Goal: Use online tool/utility: Use online tool/utility

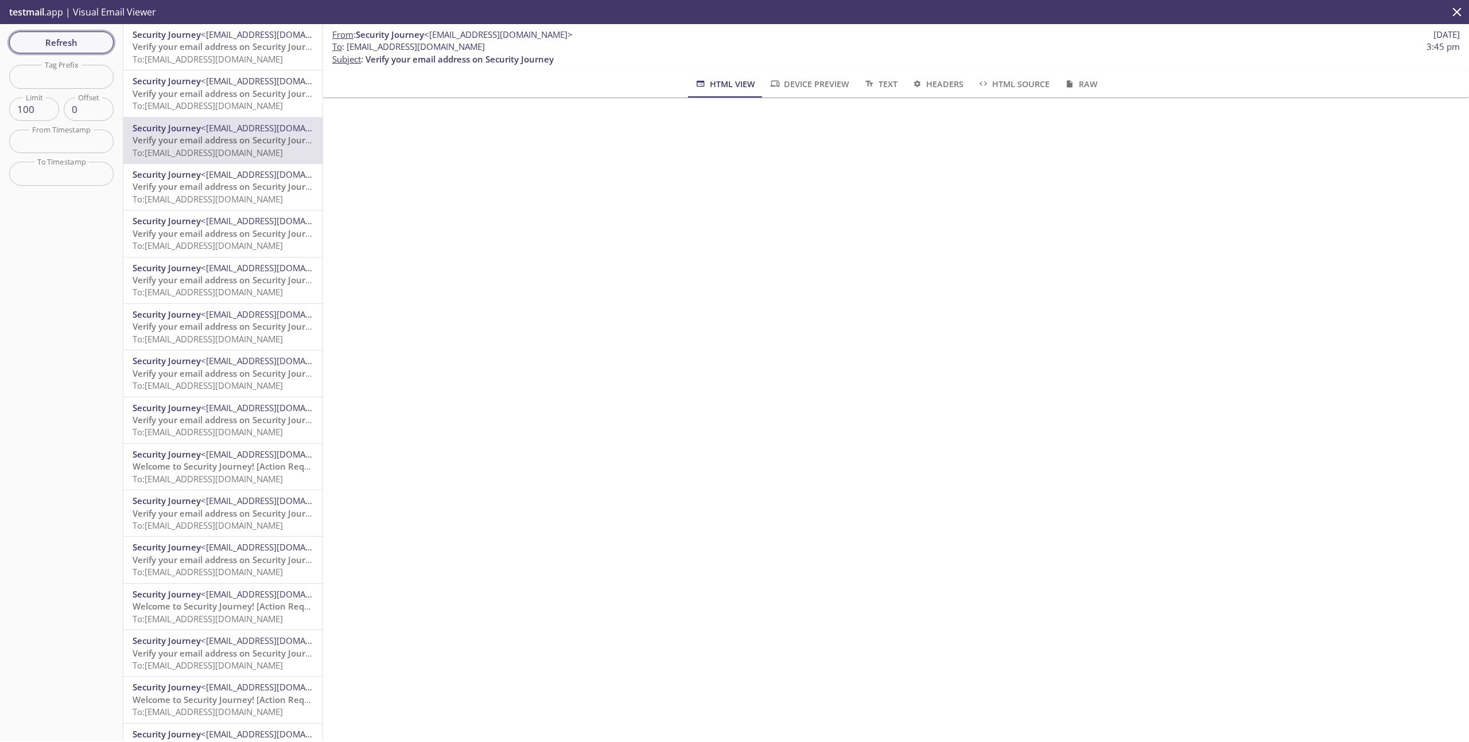
click at [72, 48] on span "Refresh" at bounding box center [61, 42] width 86 height 15
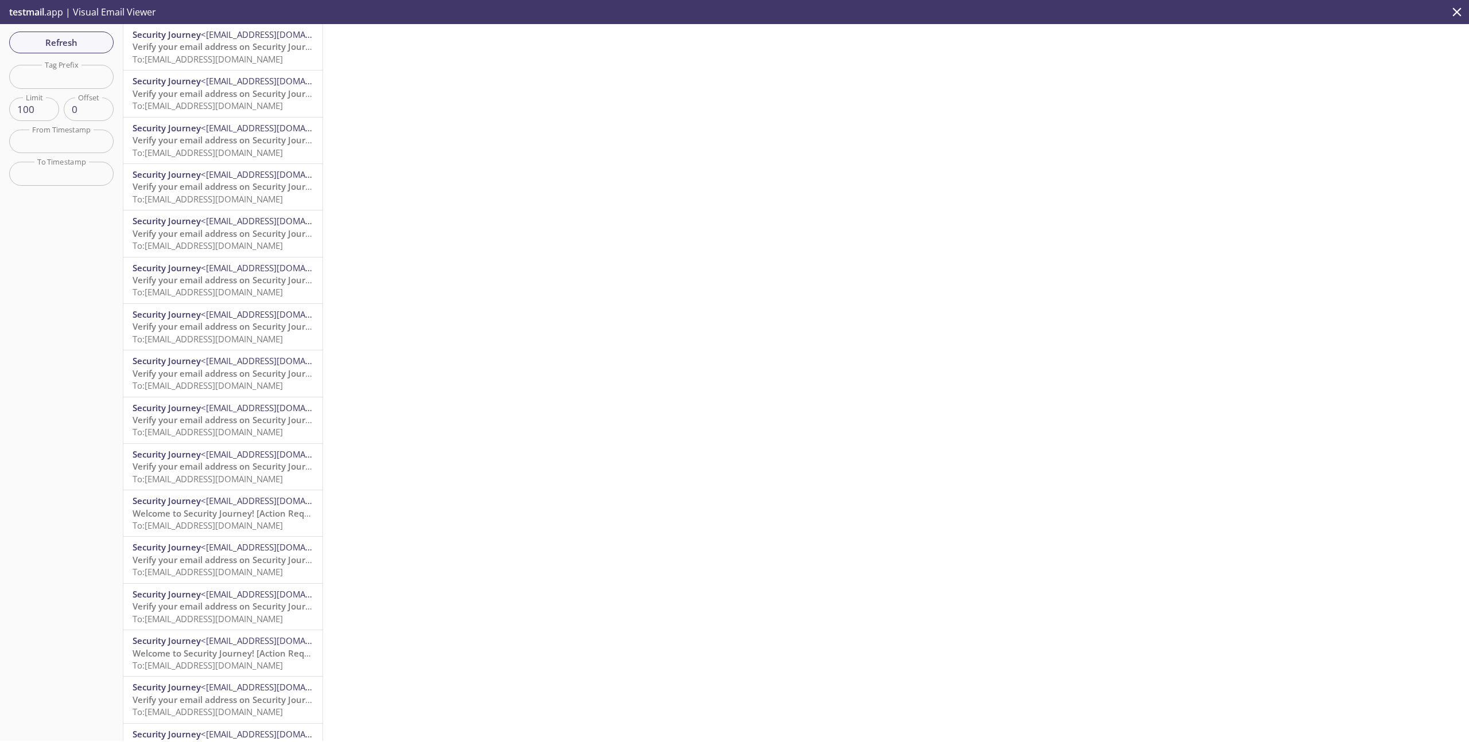
click at [208, 63] on span "To: [EMAIL_ADDRESS][DOMAIN_NAME]" at bounding box center [208, 58] width 150 height 11
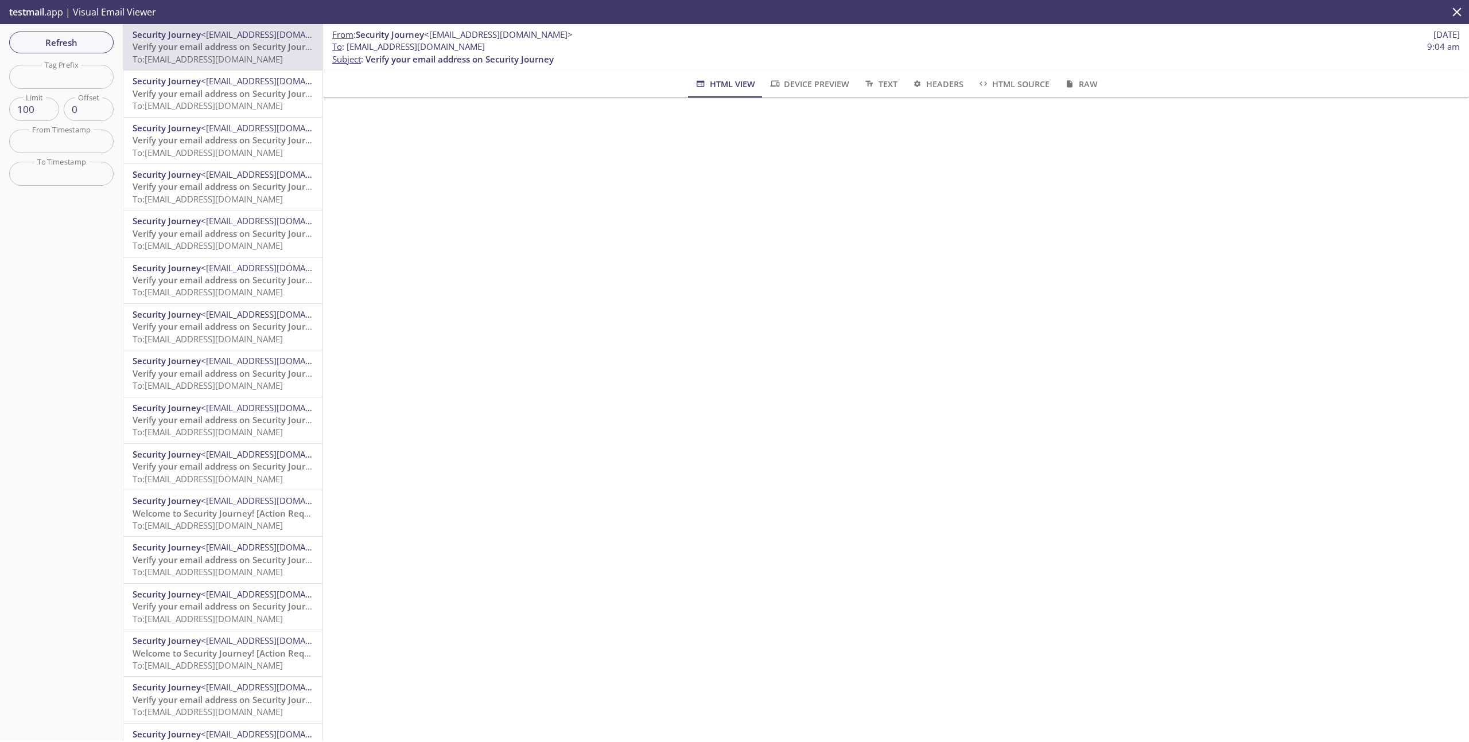
click at [1003, 75] on button "HTML Source" at bounding box center [1013, 84] width 86 height 28
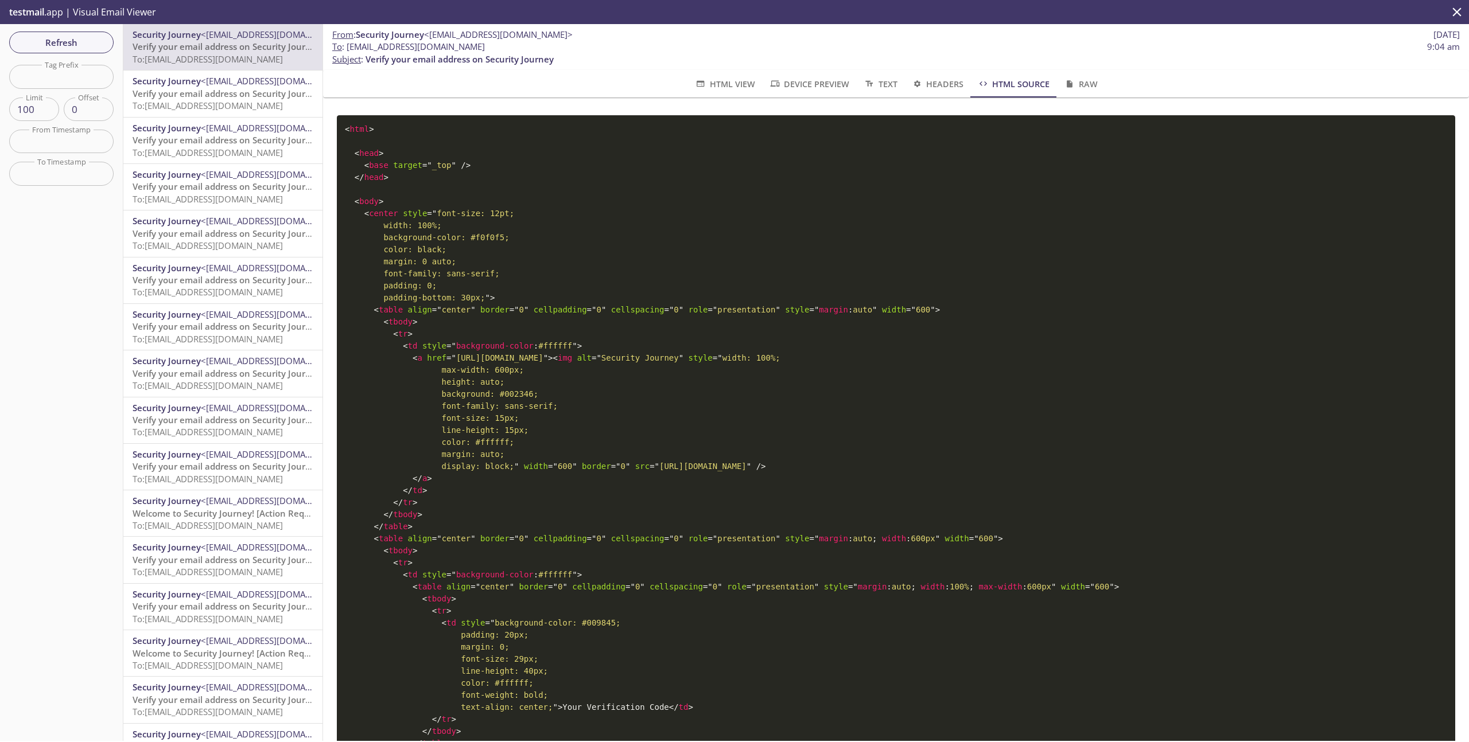
click at [815, 77] on span "Device Preview" at bounding box center [809, 84] width 80 height 14
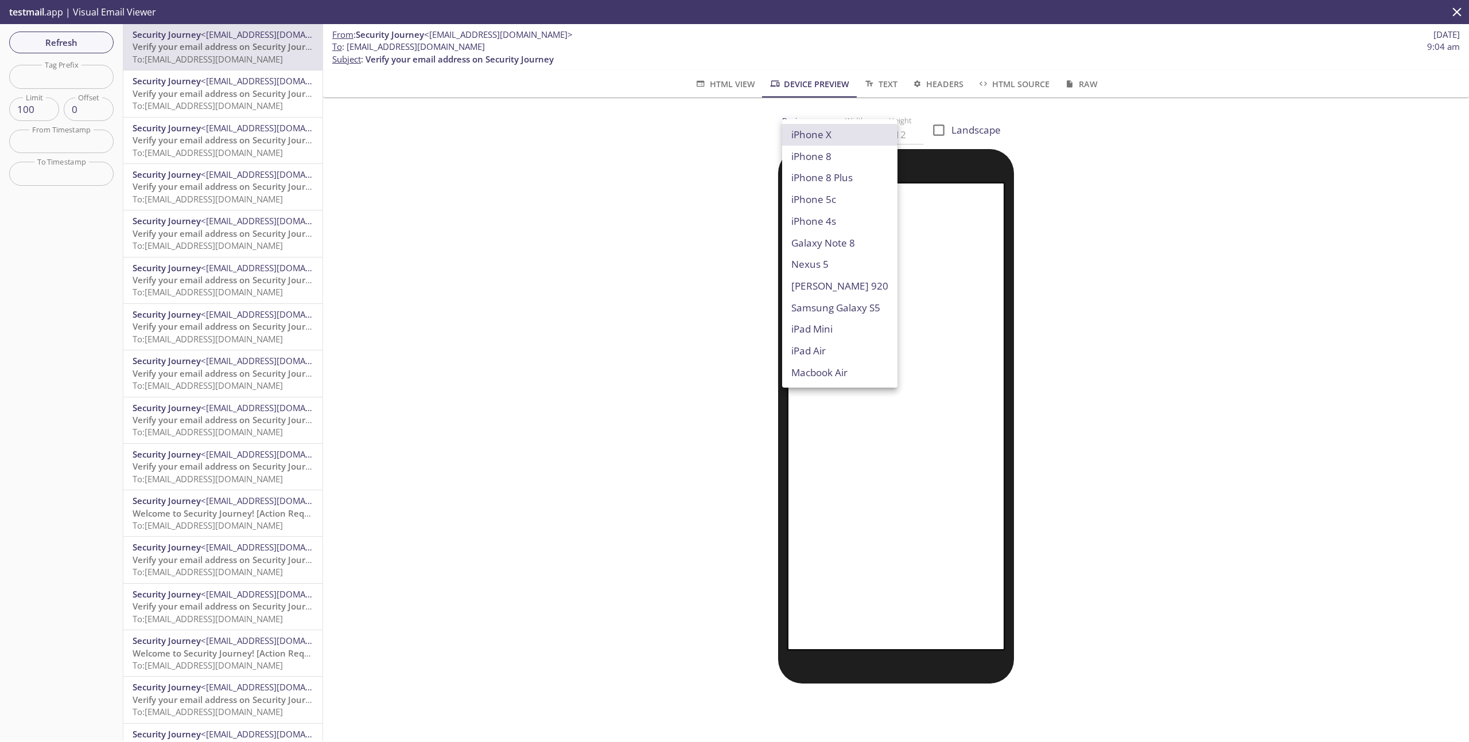
click at [822, 138] on body ".cls-1 { fill: #6d5ca8; } .cls-2 { fill: #3fc191; } .cls-3 { fill: #3b4752; } .…" at bounding box center [734, 371] width 1469 height 742
click at [832, 368] on li "Macbook Air" at bounding box center [839, 373] width 115 height 22
type input "Macbook Air"
type input "960"
type input "600"
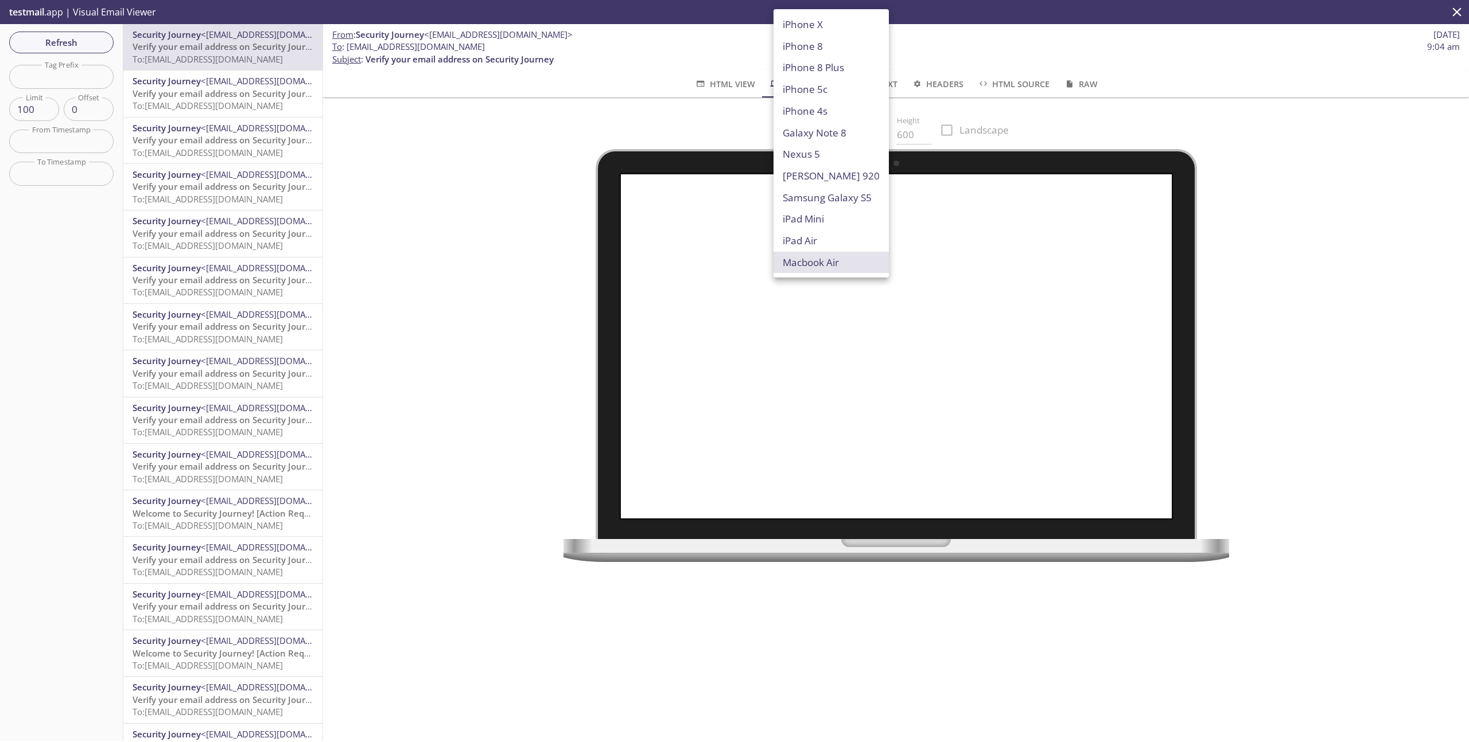
click at [811, 135] on body ".cls-1 { fill: #6d5ca8; } .cls-2 { fill: #3fc191; } .cls-3 { fill: #3b4752; } .…" at bounding box center [734, 371] width 1469 height 742
click at [820, 220] on li "iPad Mini" at bounding box center [830, 219] width 115 height 22
type input "iPad Mini"
type input "576"
type input "768"
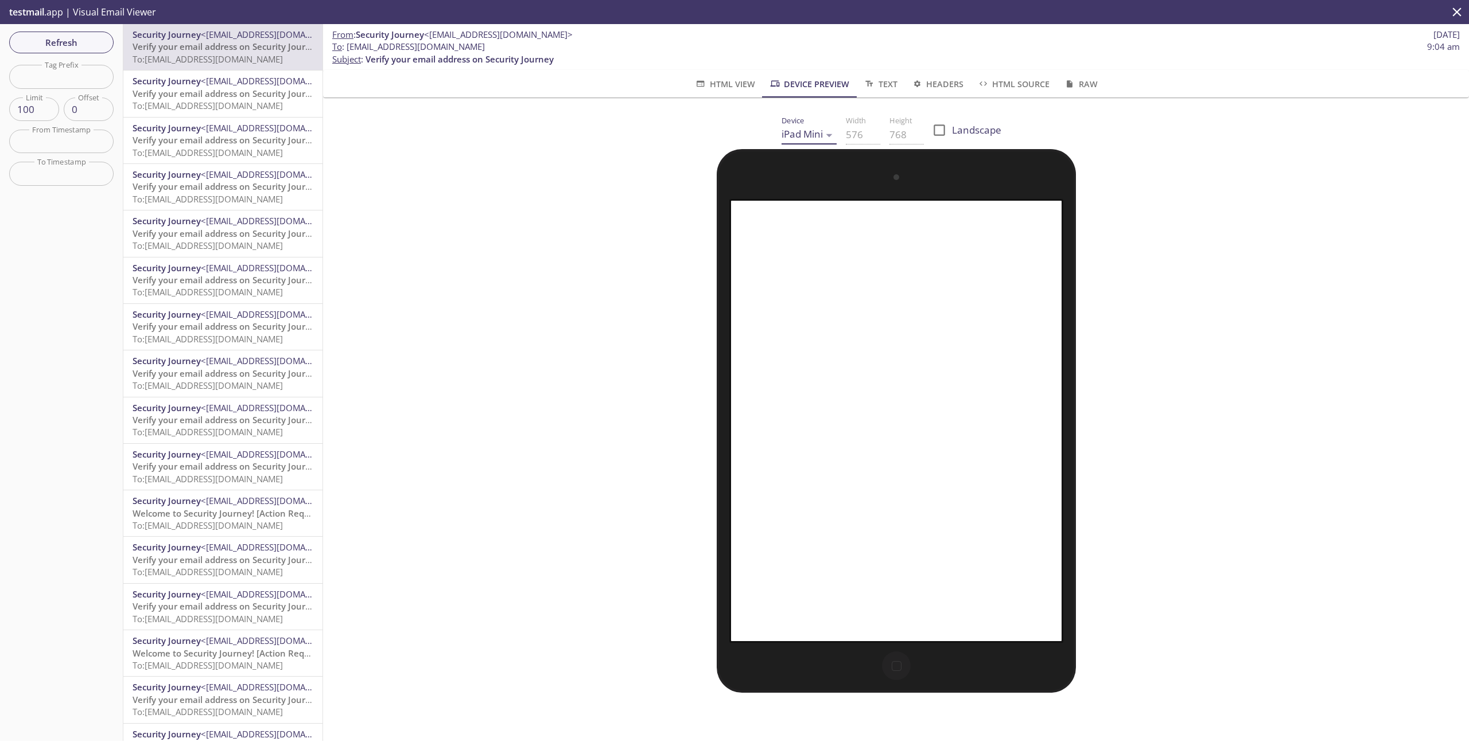
click at [807, 143] on body ".cls-1 { fill: #6d5ca8; } .cls-2 { fill: #3fc191; } .cls-3 { fill: #3b4752; } .…" at bounding box center [734, 371] width 1469 height 742
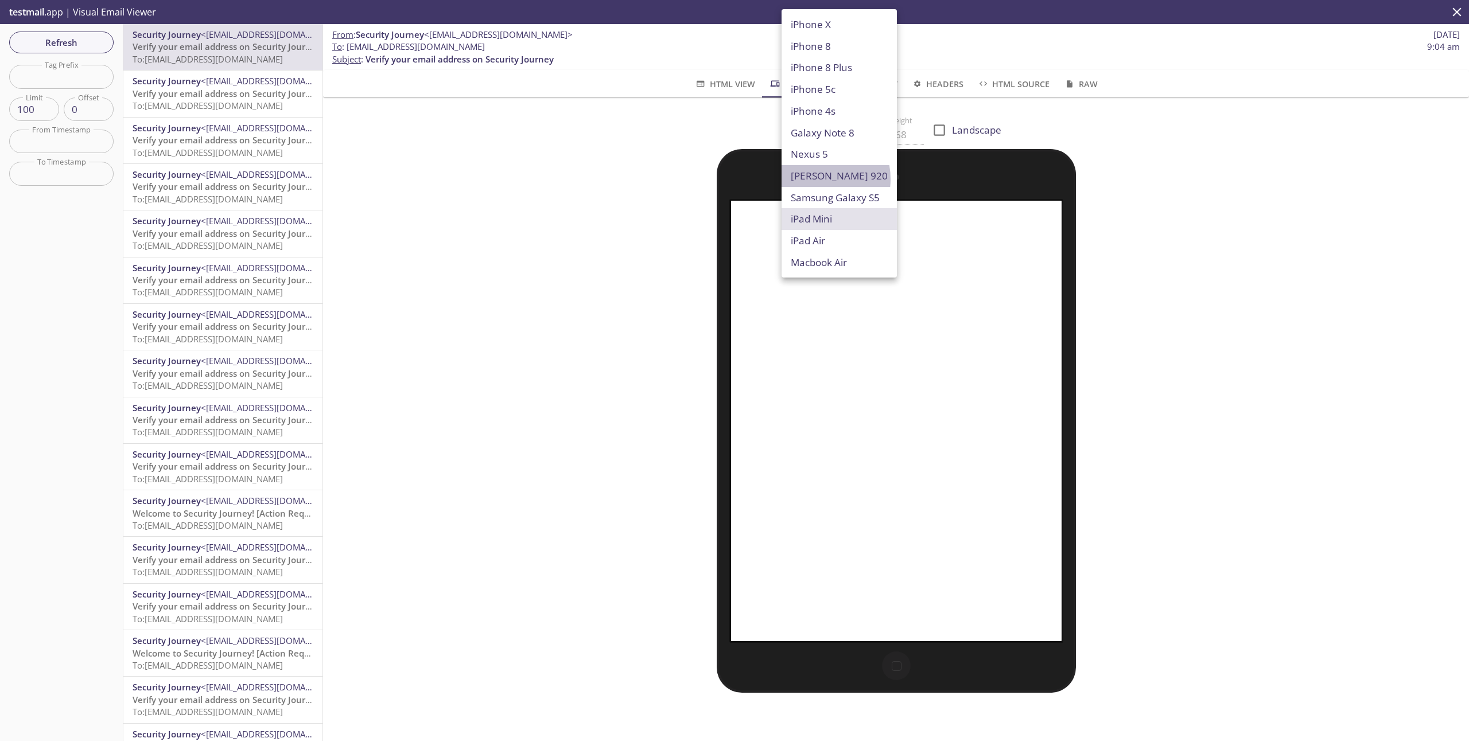
click at [812, 179] on li "[PERSON_NAME] 920" at bounding box center [838, 176] width 115 height 22
type input "[PERSON_NAME] 920"
type input "320"
type input "533"
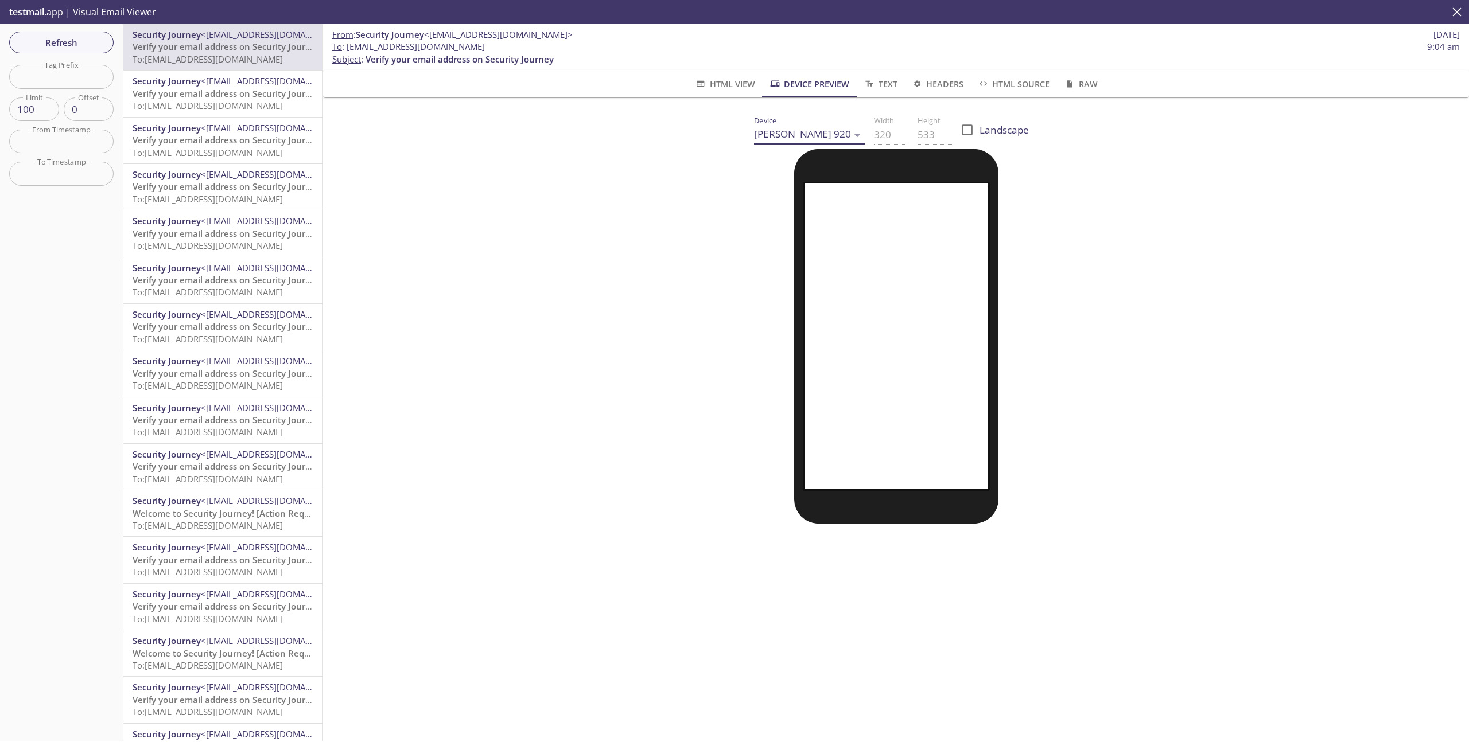
click at [809, 131] on body ".cls-1 { fill: #6d5ca8; } .cls-2 { fill: #3fc191; } .cls-3 { fill: #3b4752; } .…" at bounding box center [734, 371] width 1469 height 742
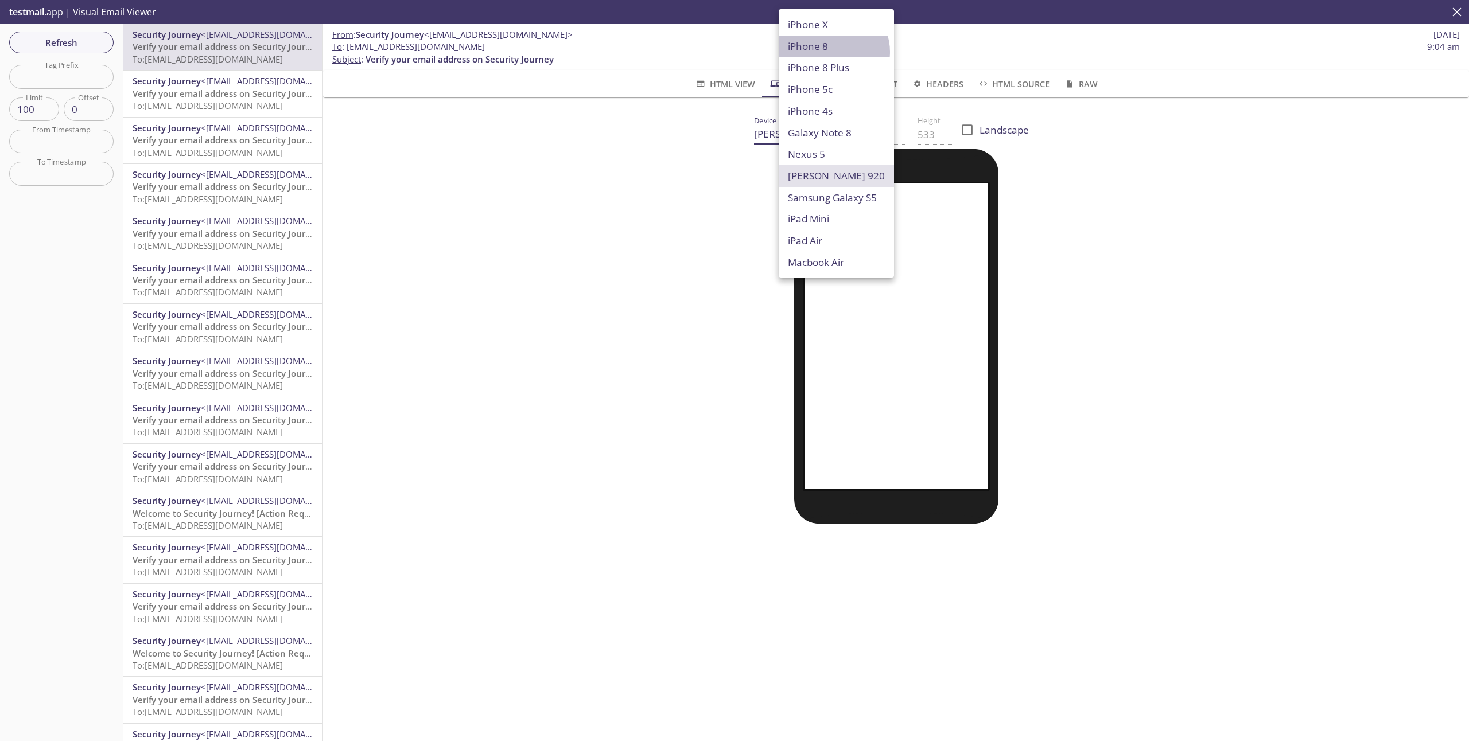
click at [832, 52] on li "iPhone 8" at bounding box center [835, 47] width 115 height 22
type input "iPhone 8"
type input "375"
type input "667"
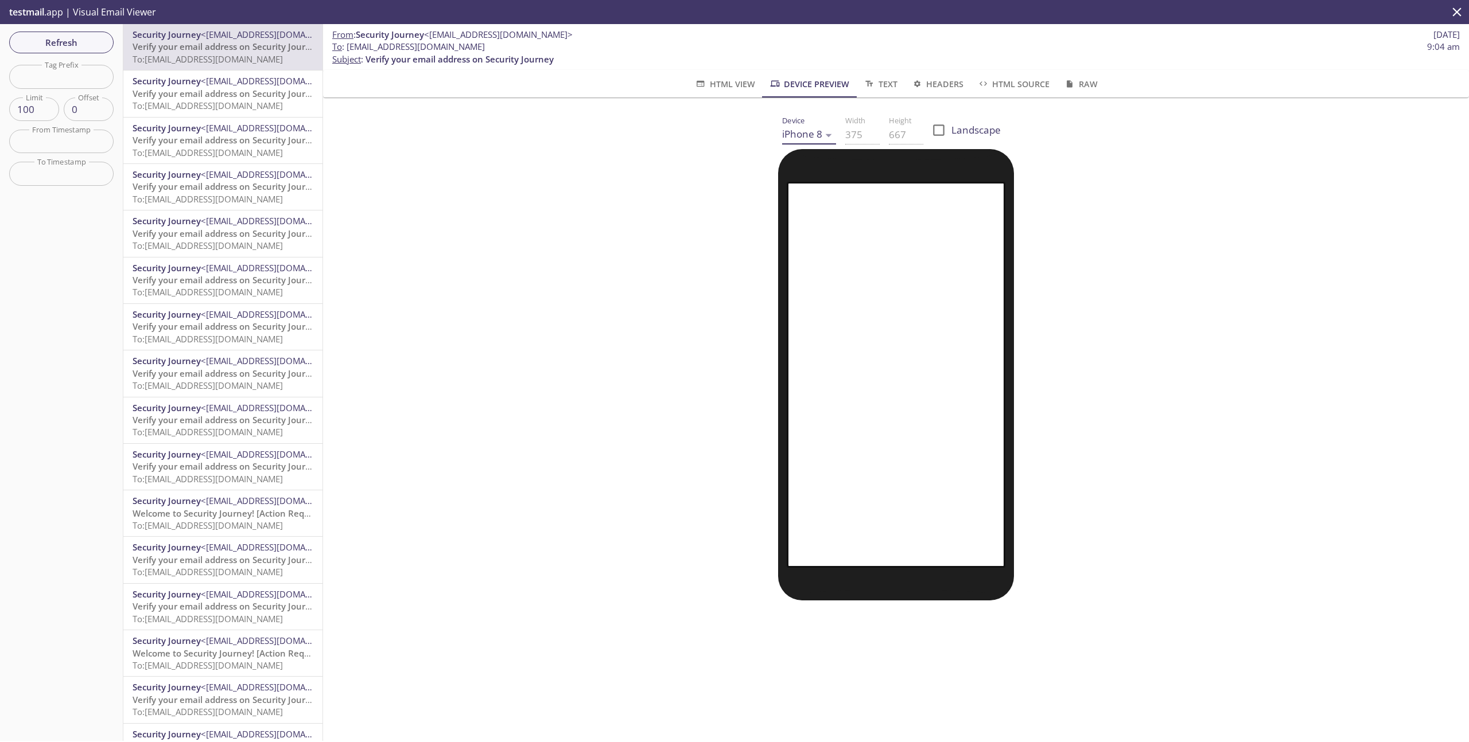
click at [801, 134] on body ".cls-1 { fill: #6d5ca8; } .cls-2 { fill: #3fc191; } .cls-3 { fill: #3b4752; } .…" at bounding box center [734, 371] width 1469 height 742
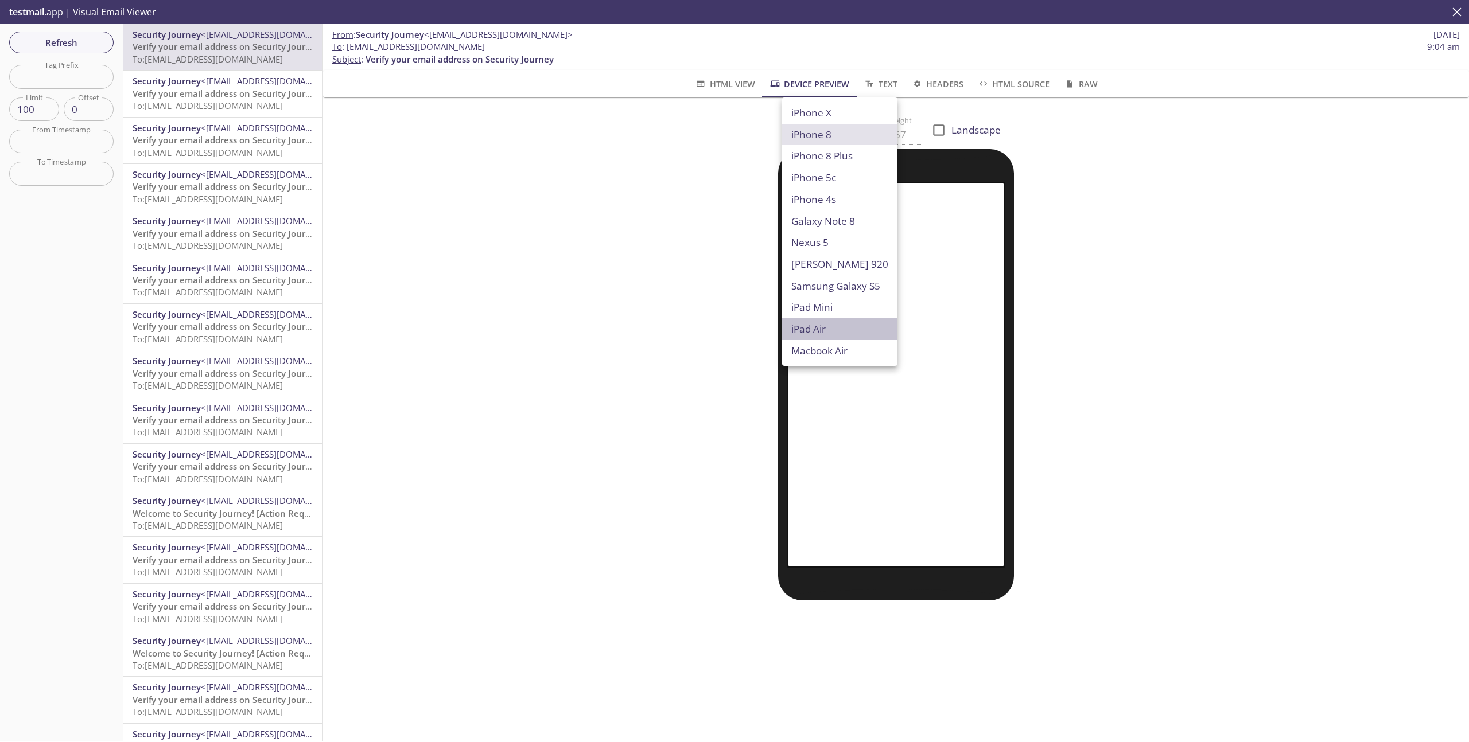
click at [846, 329] on li "iPad Air" at bounding box center [839, 329] width 115 height 22
type input "iPad Air"
type input "820"
type input "1180"
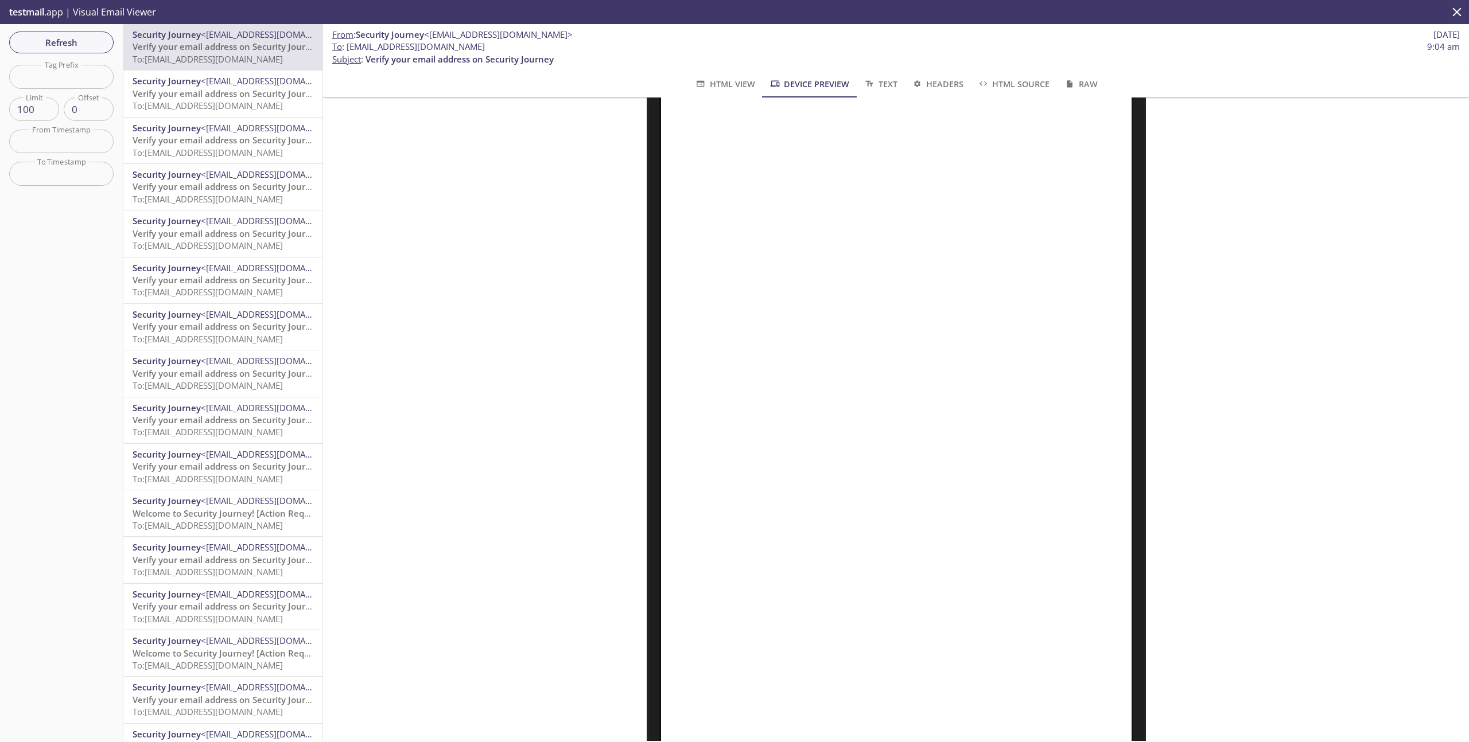
scroll to position [201, 0]
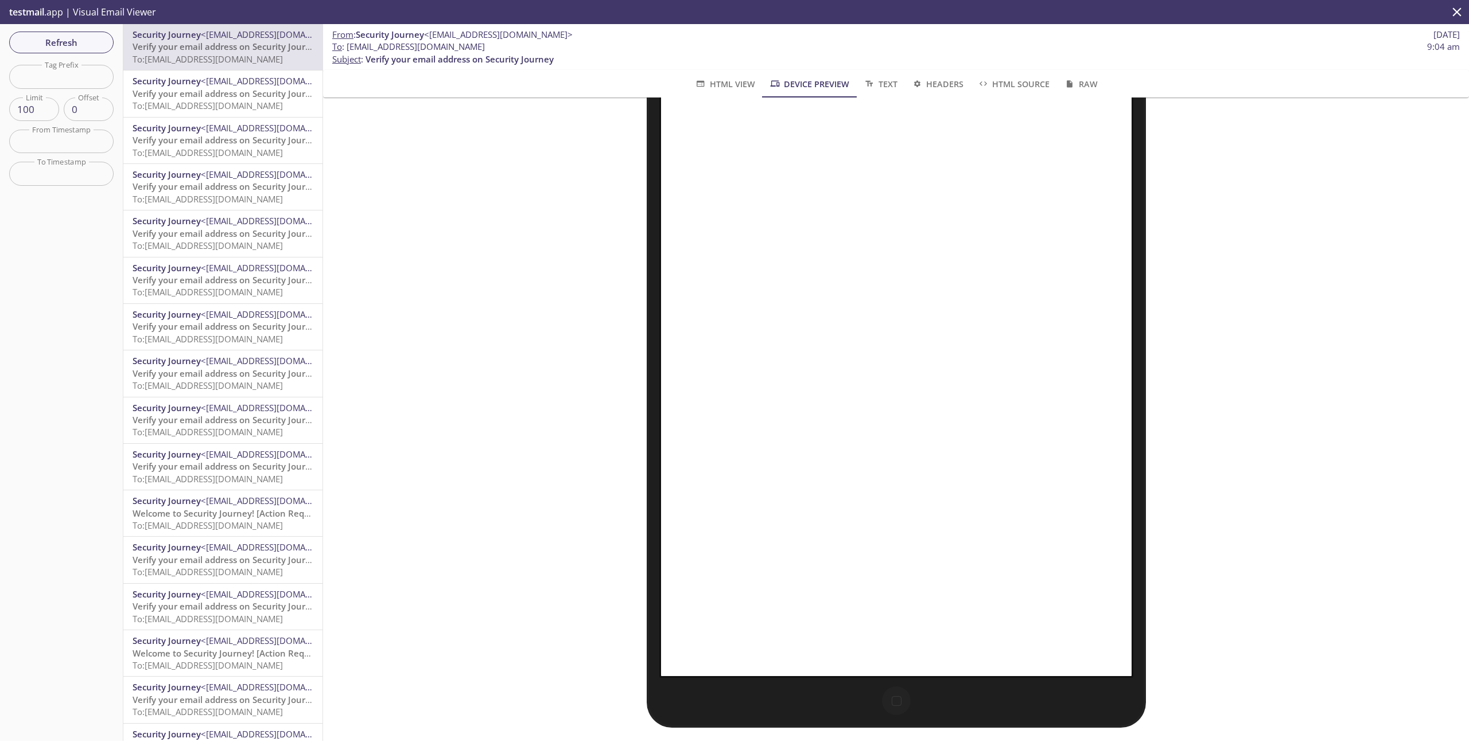
click at [788, 86] on span "Device Preview" at bounding box center [809, 84] width 80 height 14
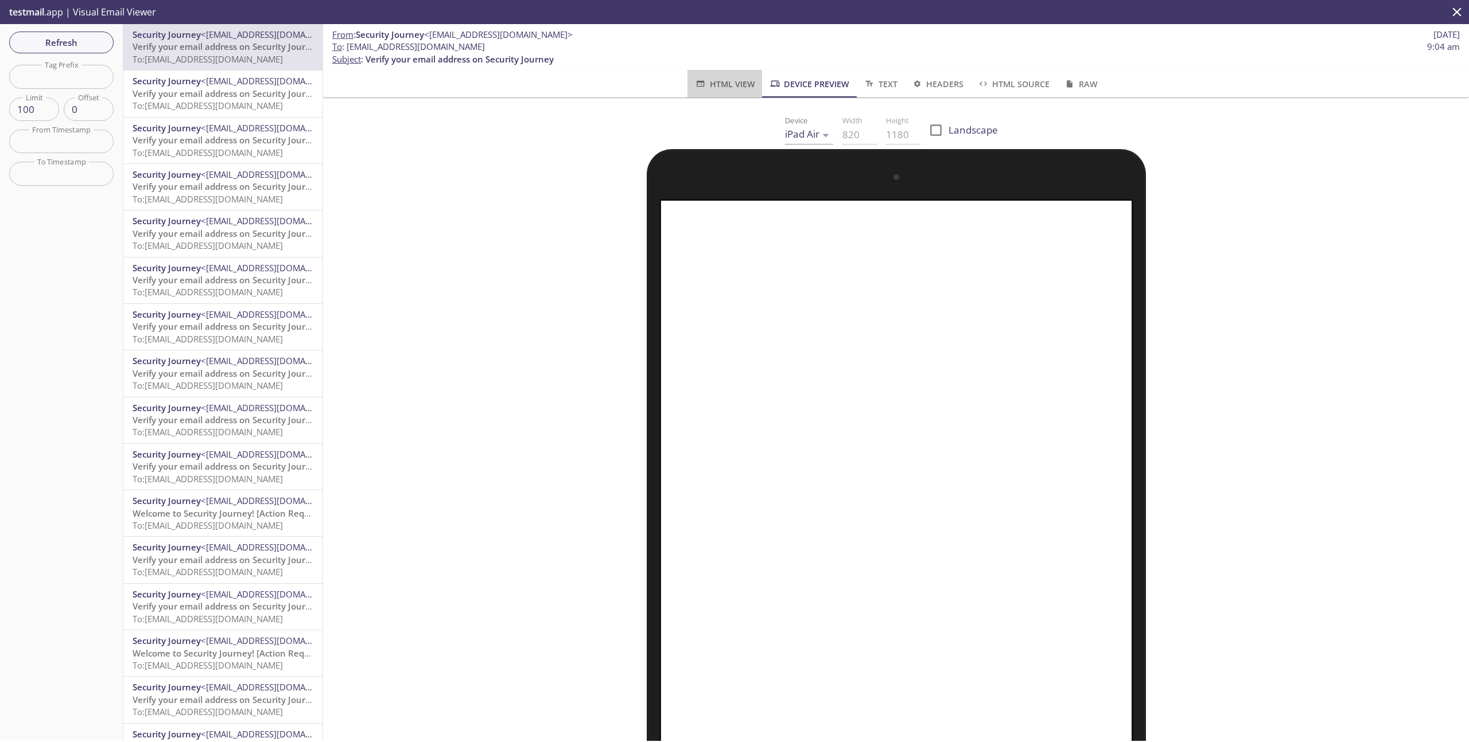
click at [722, 80] on span "HTML View" at bounding box center [724, 84] width 60 height 14
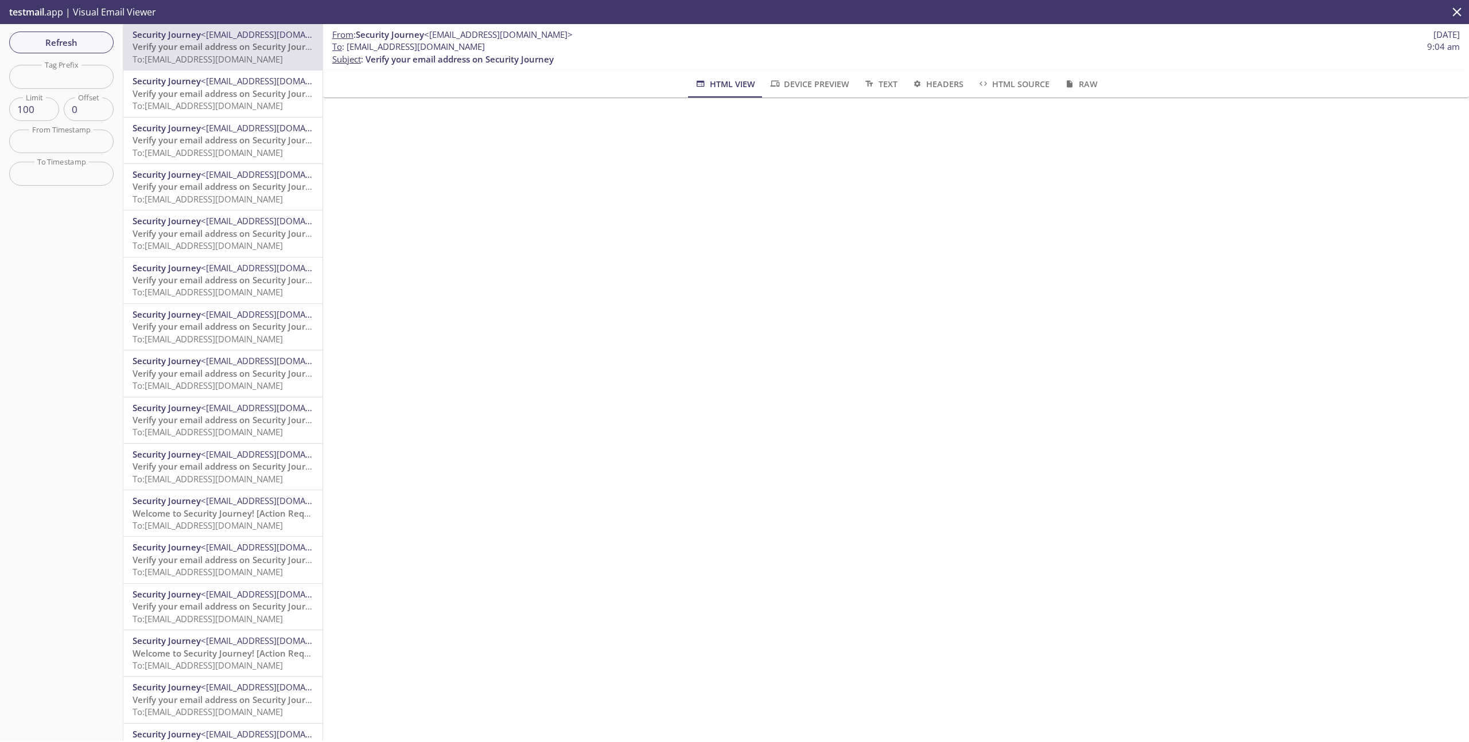
click at [841, 87] on span "Device Preview" at bounding box center [809, 84] width 80 height 14
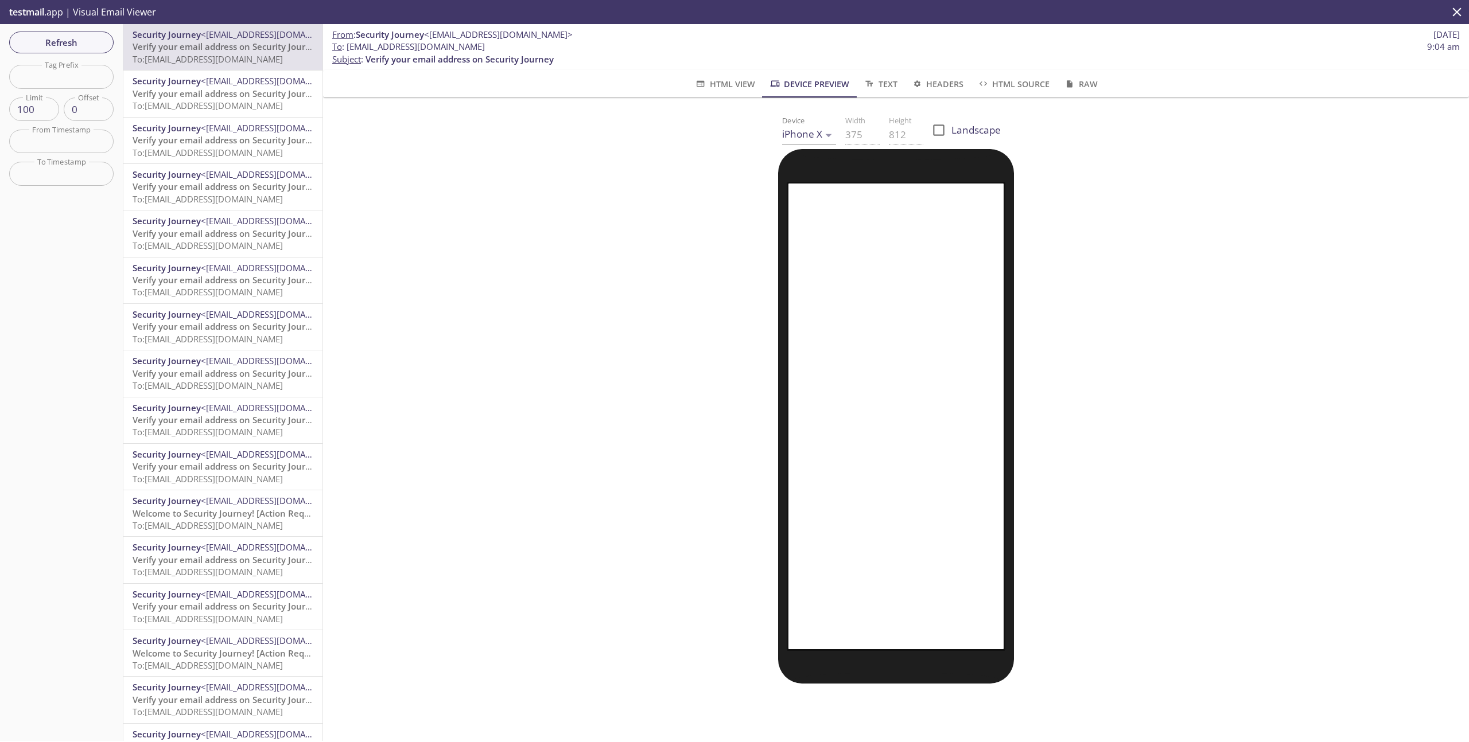
click at [966, 133] on span "Landscape" at bounding box center [975, 130] width 49 height 15
click at [951, 133] on input "Landscape" at bounding box center [938, 130] width 25 height 25
checkbox input "true"
type input "812"
type input "375"
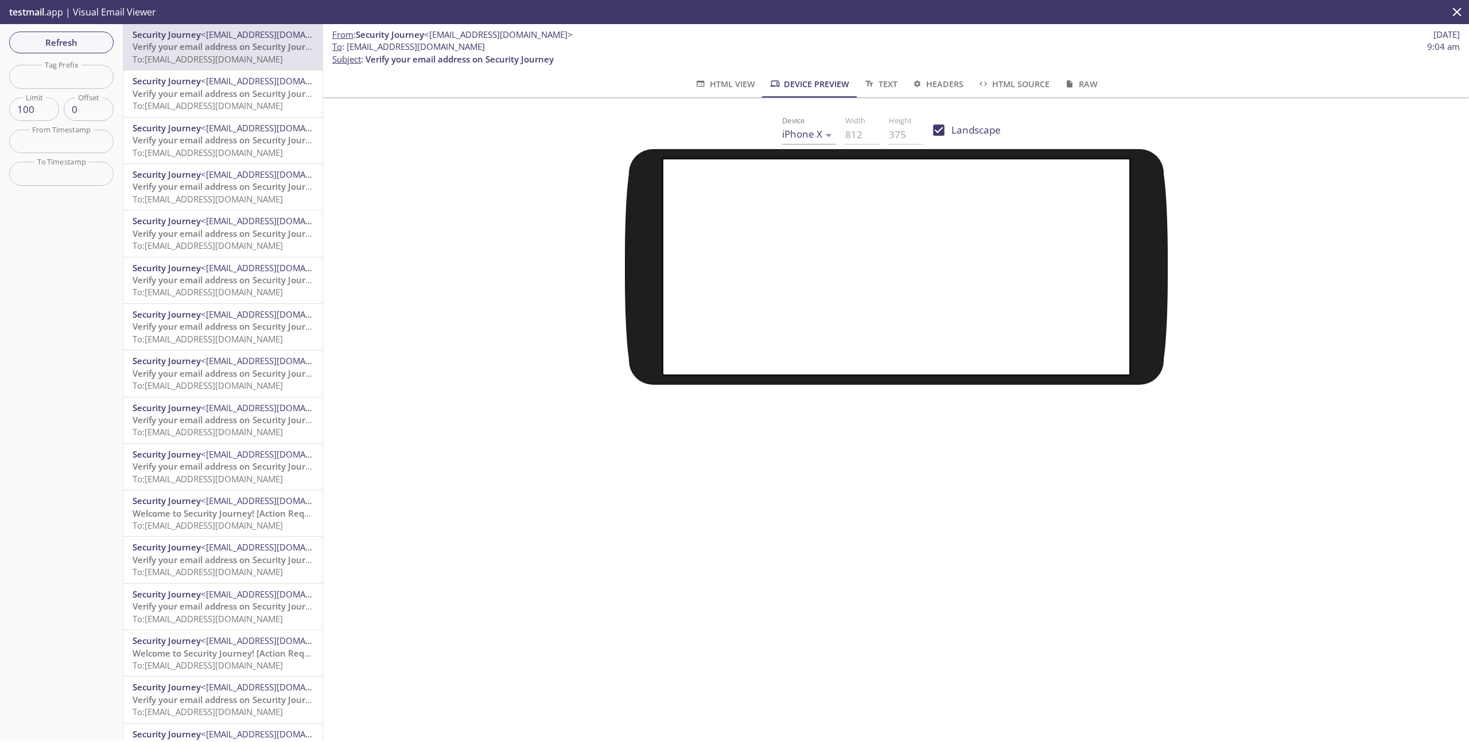
click at [969, 124] on span "Landscape" at bounding box center [975, 130] width 49 height 15
click at [951, 124] on input "Landscape" at bounding box center [938, 130] width 25 height 25
checkbox input "false"
type input "375"
type input "812"
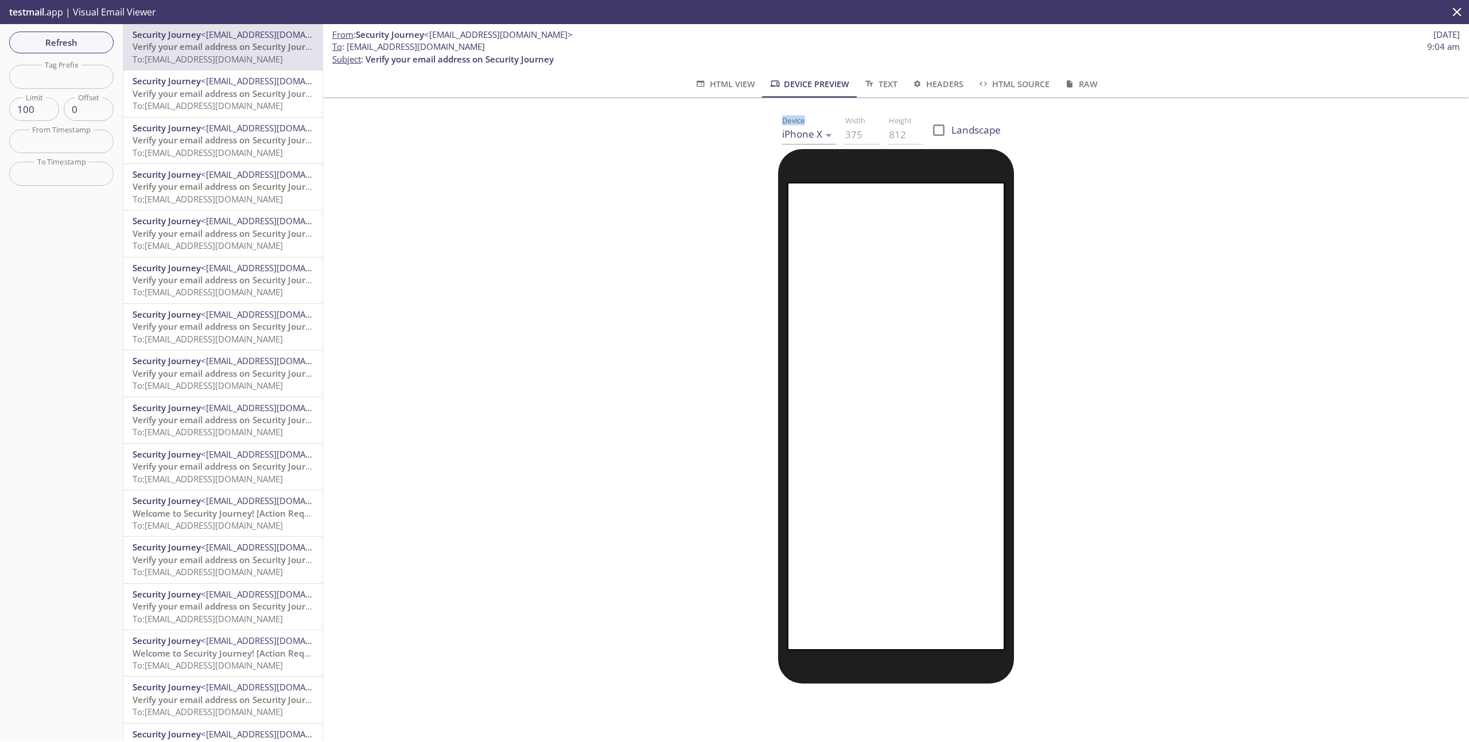
click at [718, 97] on div "From : Security Journey <[EMAIL_ADDRESS][DOMAIN_NAME]> [DATE] To : [EMAIL_ADDRE…" at bounding box center [896, 382] width 1146 height 717
click at [718, 80] on span "HTML View" at bounding box center [724, 84] width 60 height 14
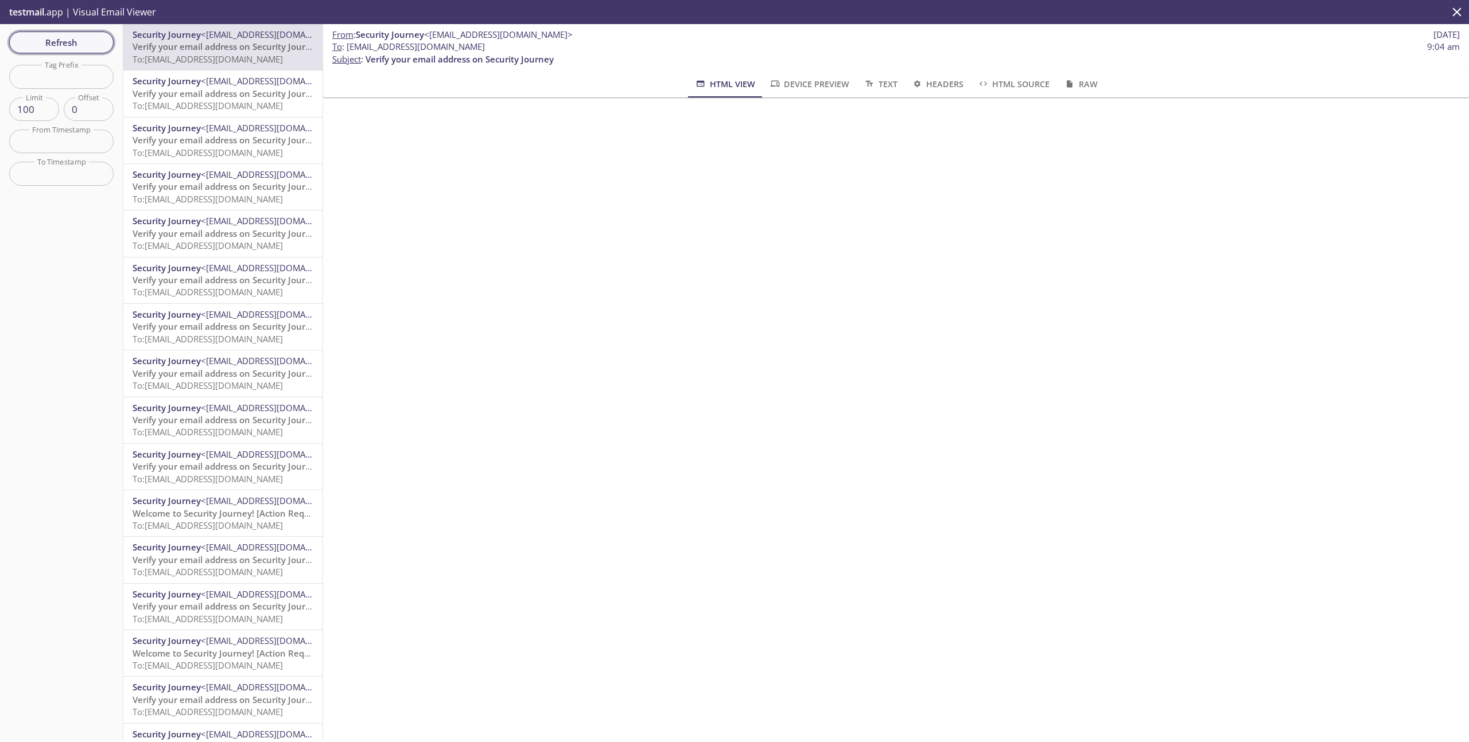
click at [60, 38] on span "Refresh" at bounding box center [61, 42] width 86 height 15
click at [60, 38] on div "Refresh Filters Tag Prefix Tag Prefix Limit 100 Limit Offset 0 Offset From Time…" at bounding box center [61, 382] width 123 height 717
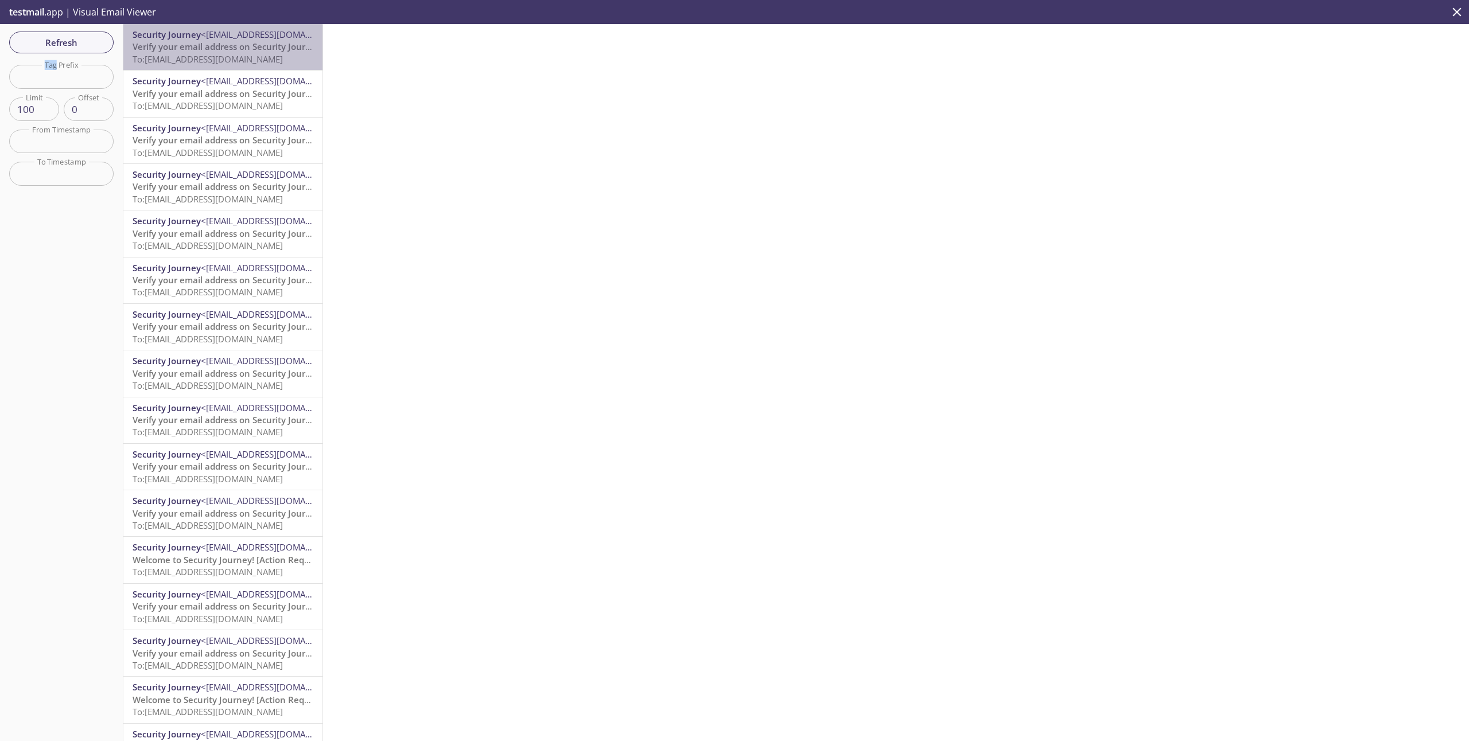
click at [207, 59] on span "To: [EMAIL_ADDRESS][DOMAIN_NAME]" at bounding box center [208, 58] width 150 height 11
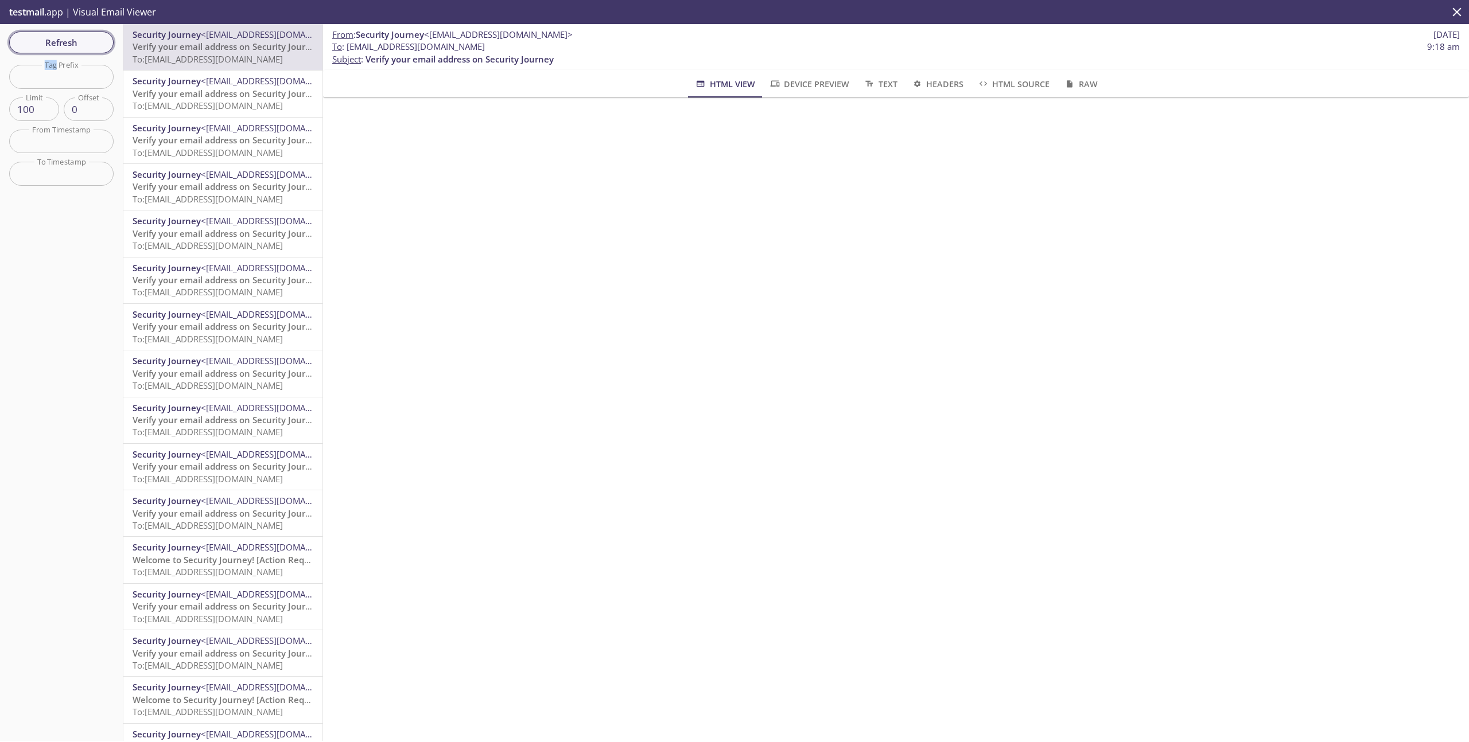
click at [83, 48] on span "Refresh" at bounding box center [61, 42] width 86 height 15
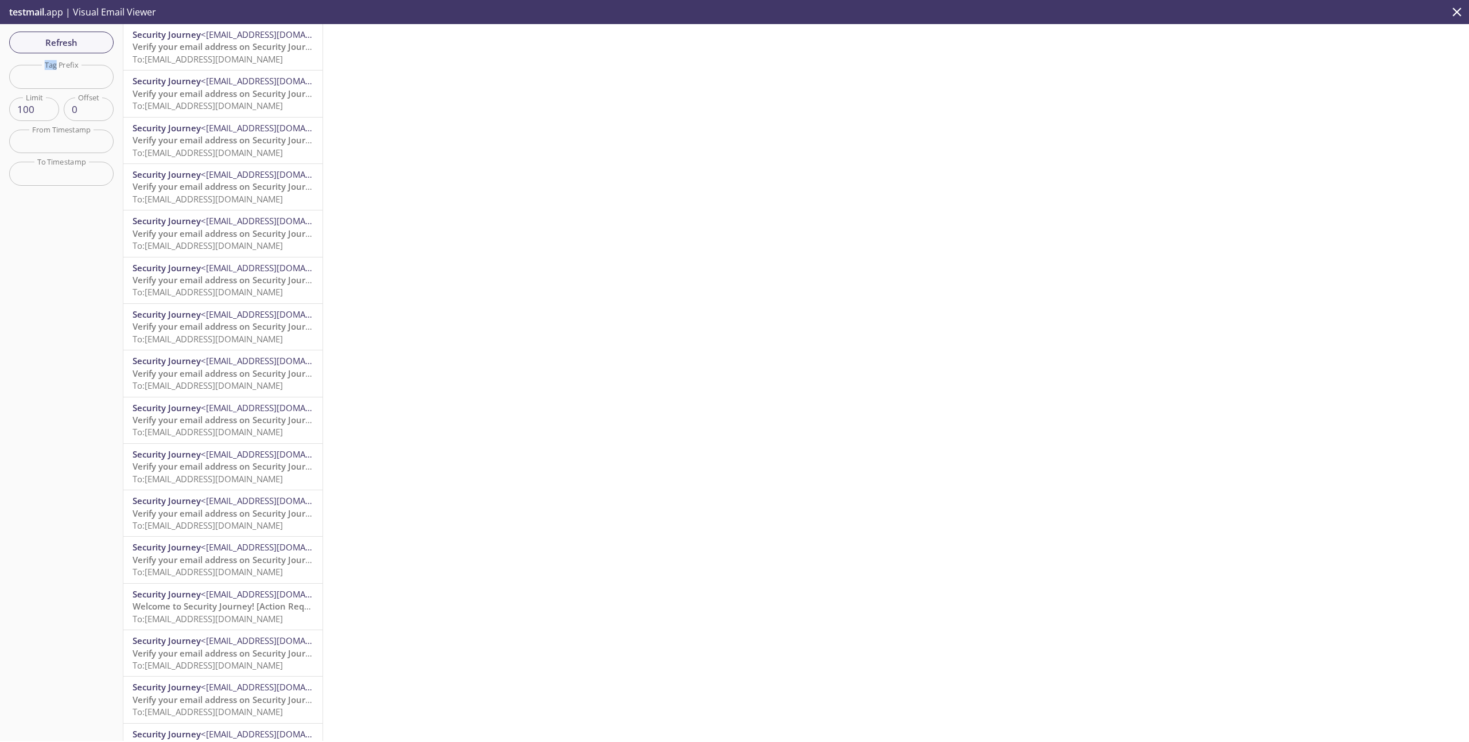
click at [206, 65] on p "Verify your email address on Security Journey To: [EMAIL_ADDRESS][DOMAIN_NAME]" at bounding box center [223, 53] width 181 height 25
